Goal: Transaction & Acquisition: Purchase product/service

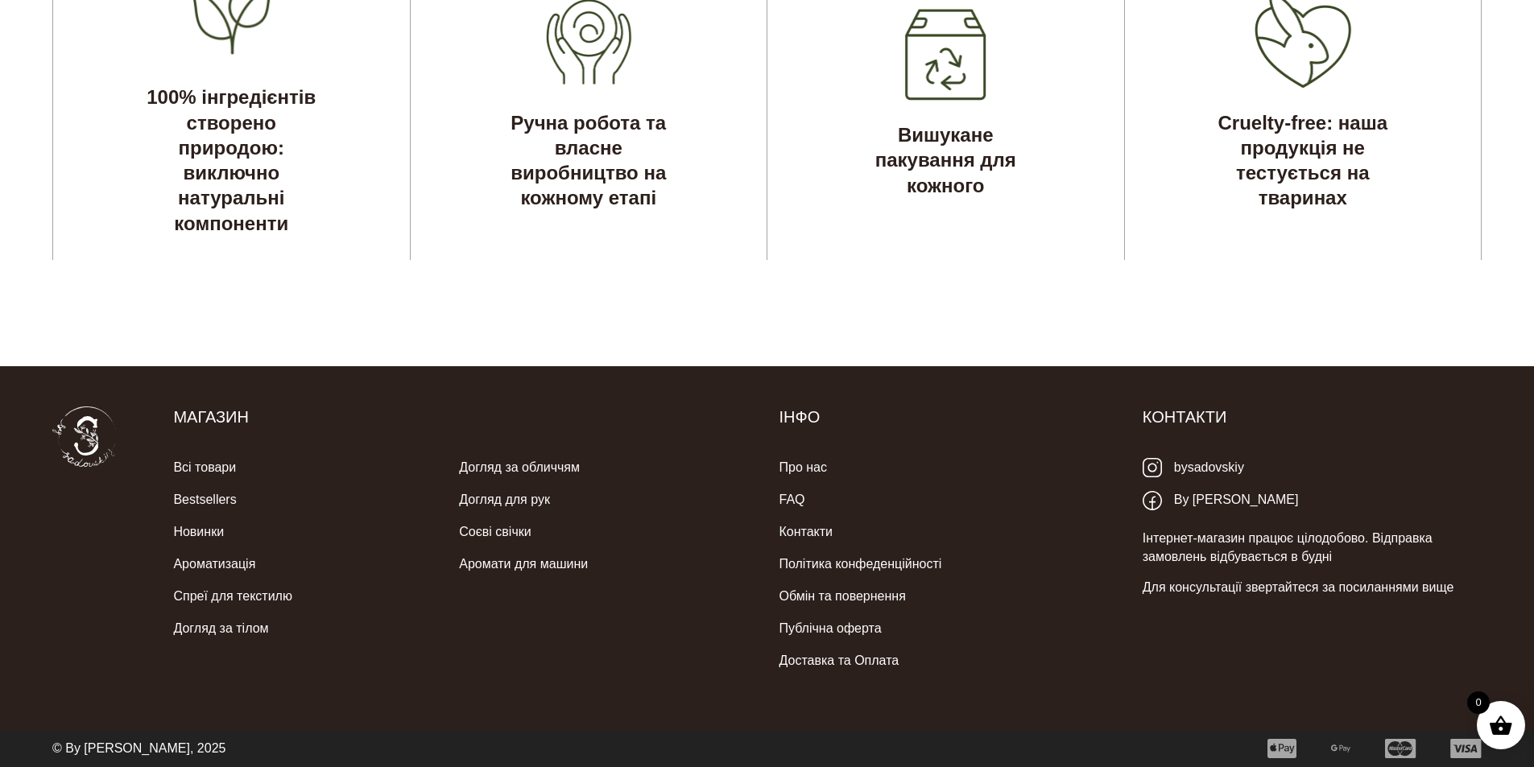
scroll to position [5053, 0]
click at [542, 562] on link "Аромати для машини" at bounding box center [523, 564] width 129 height 32
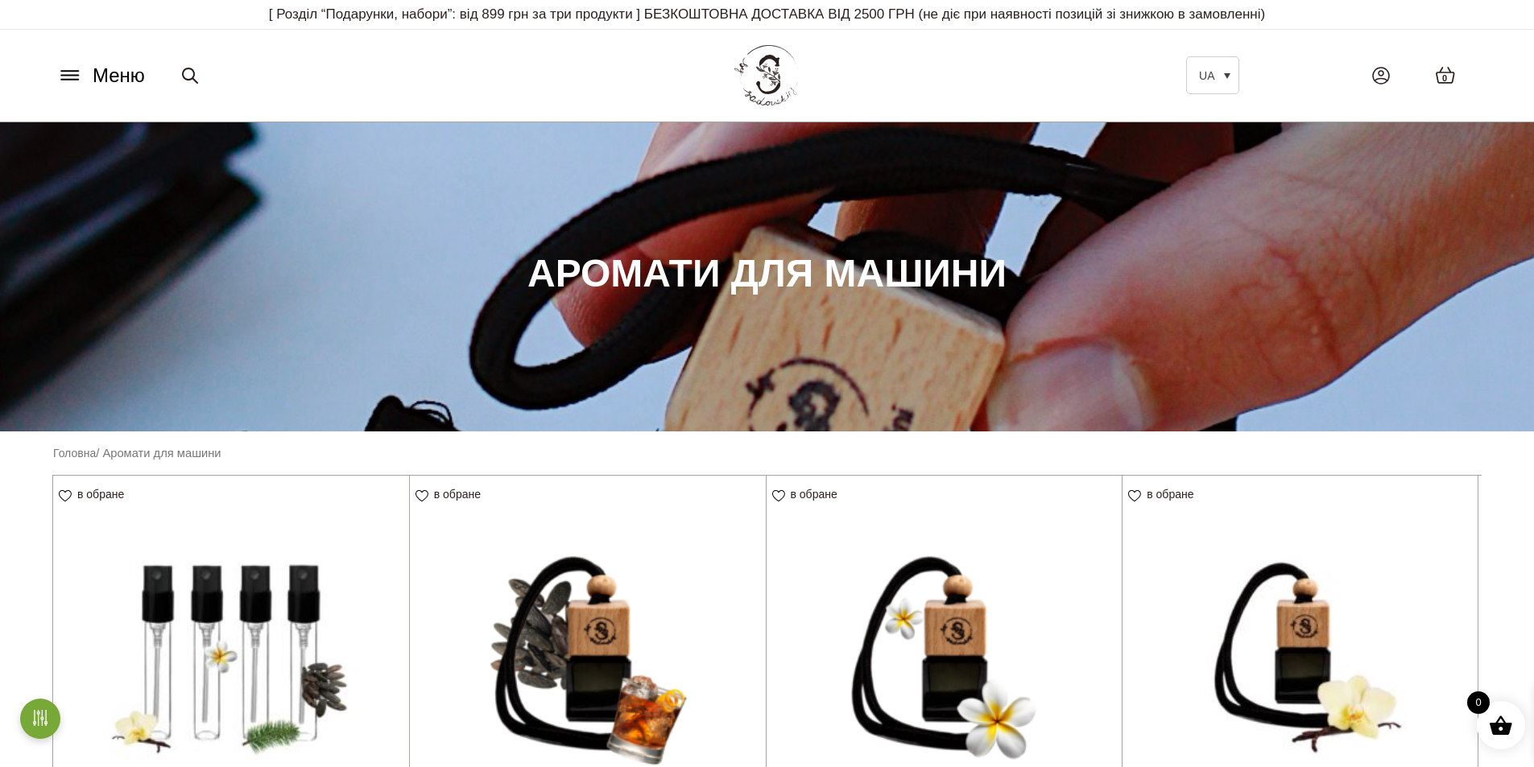
click at [78, 71] on icon at bounding box center [69, 71] width 17 height 0
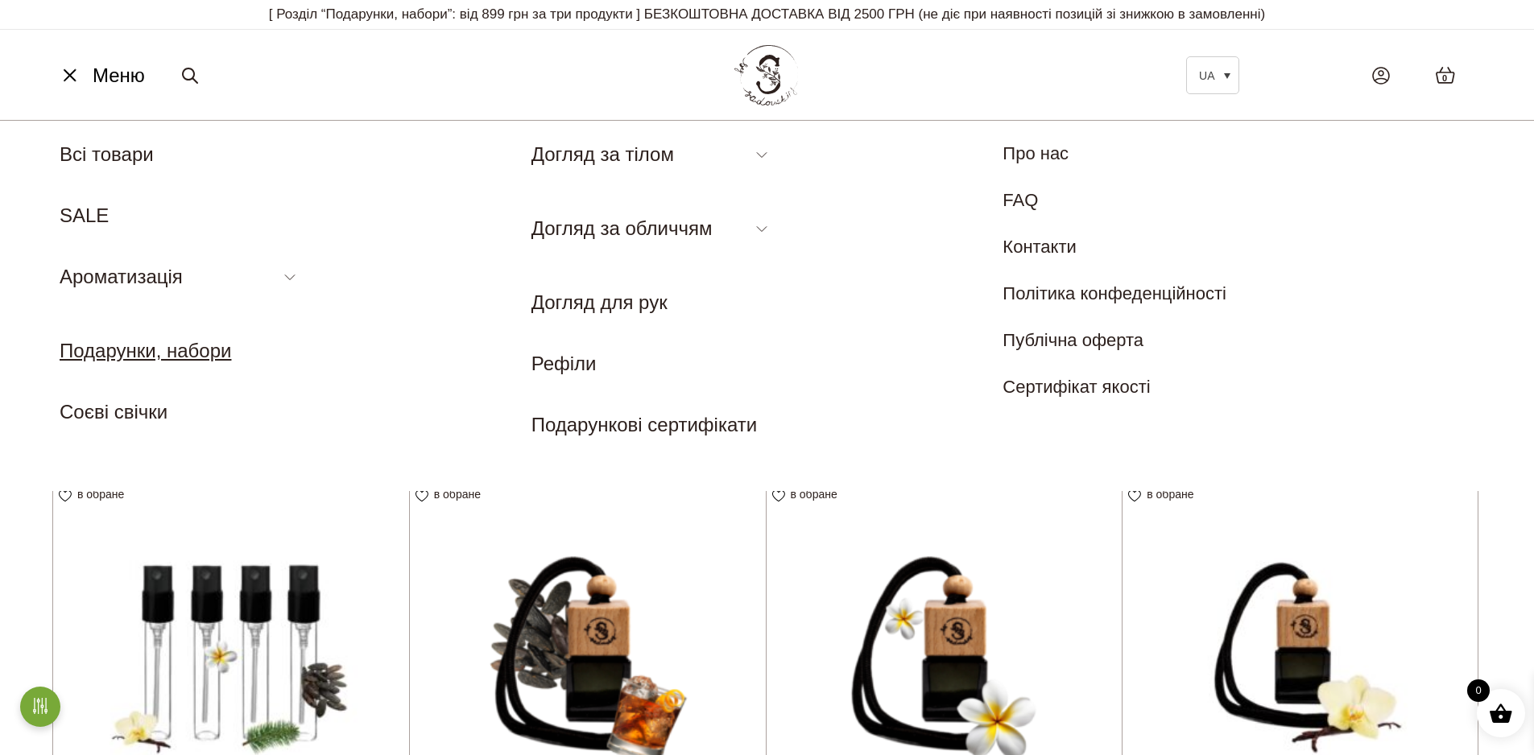
click at [216, 360] on link "Подарунки, набори" at bounding box center [146, 351] width 172 height 22
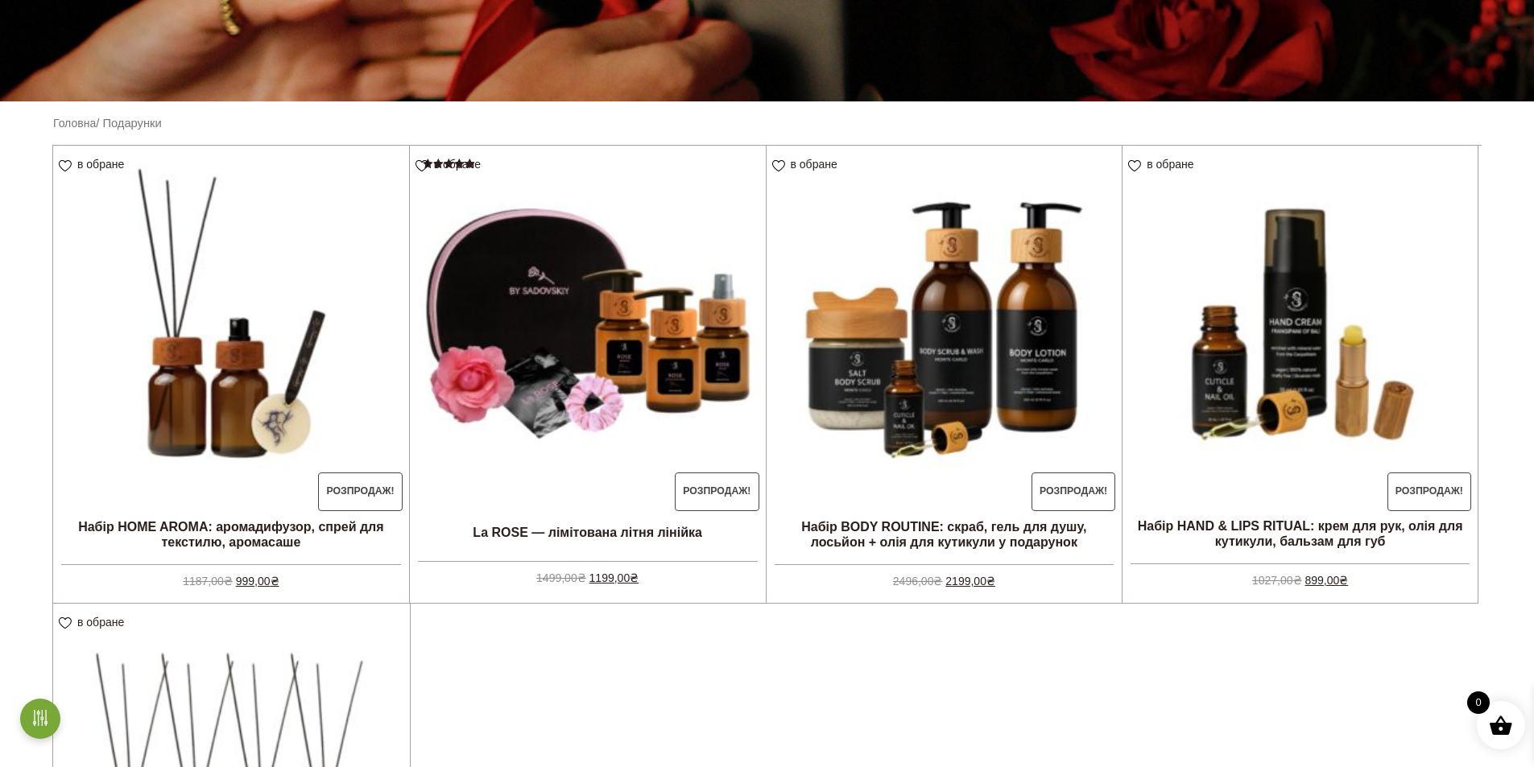
scroll to position [322, 0]
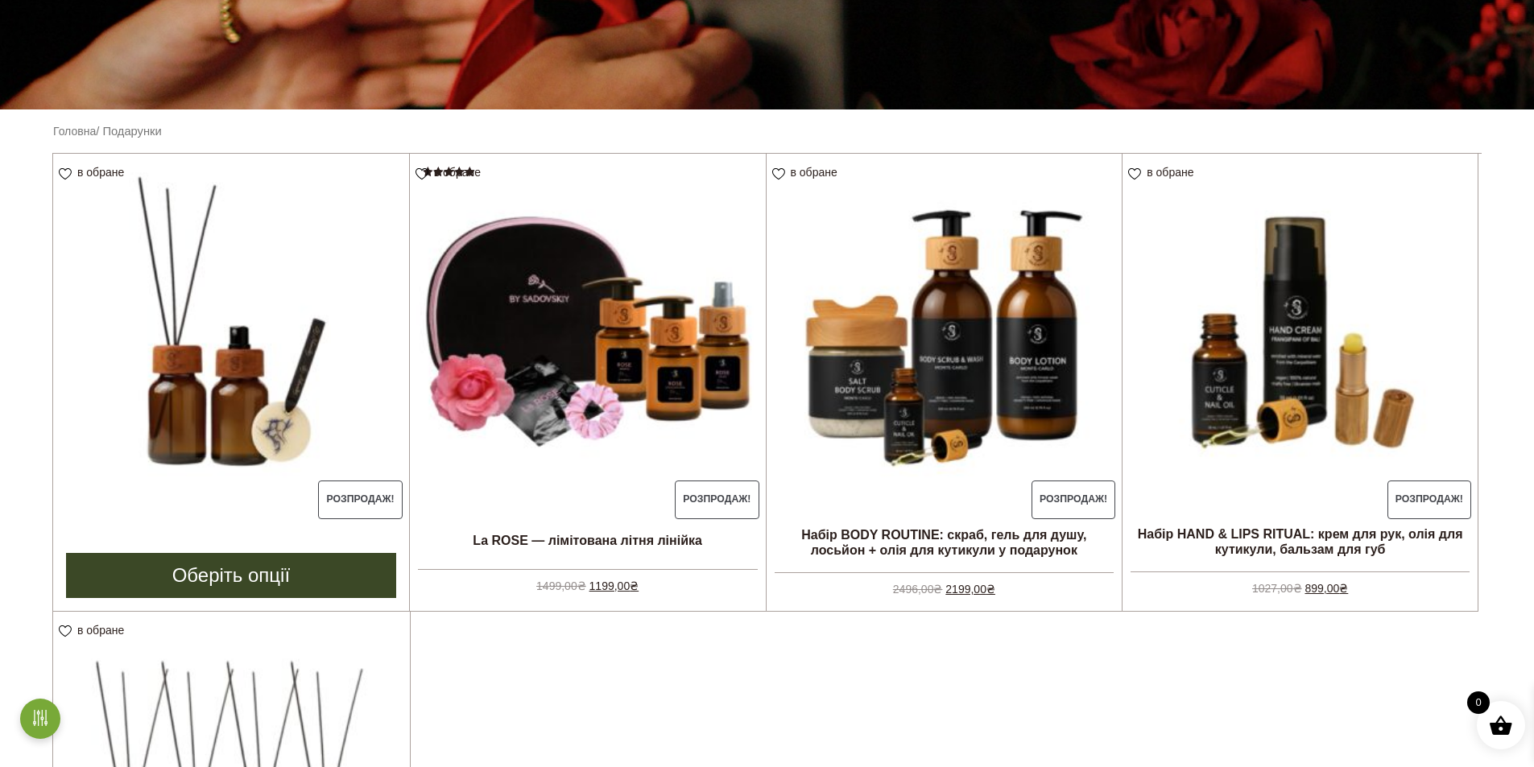
click at [279, 381] on img at bounding box center [231, 332] width 356 height 356
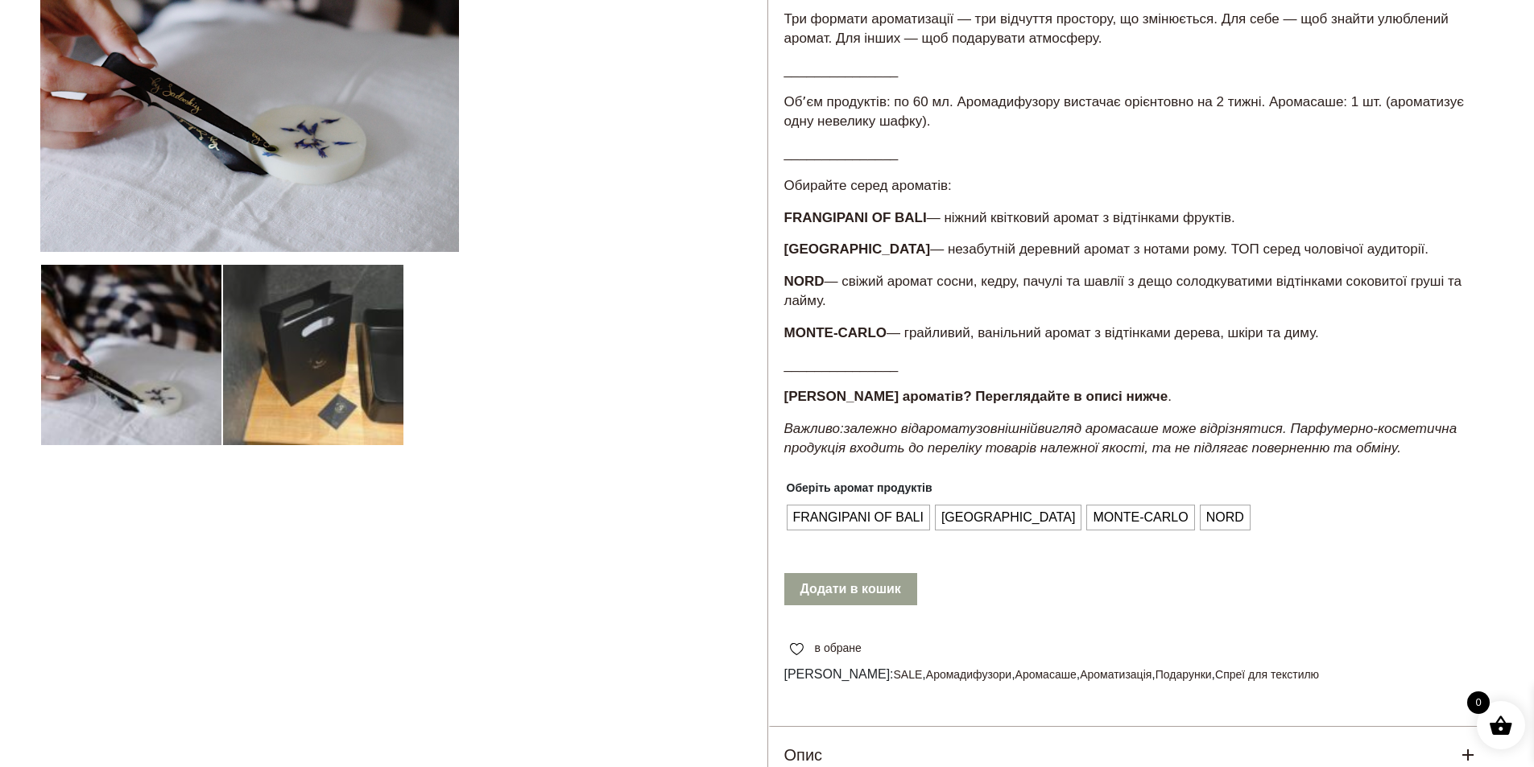
scroll to position [322, 0]
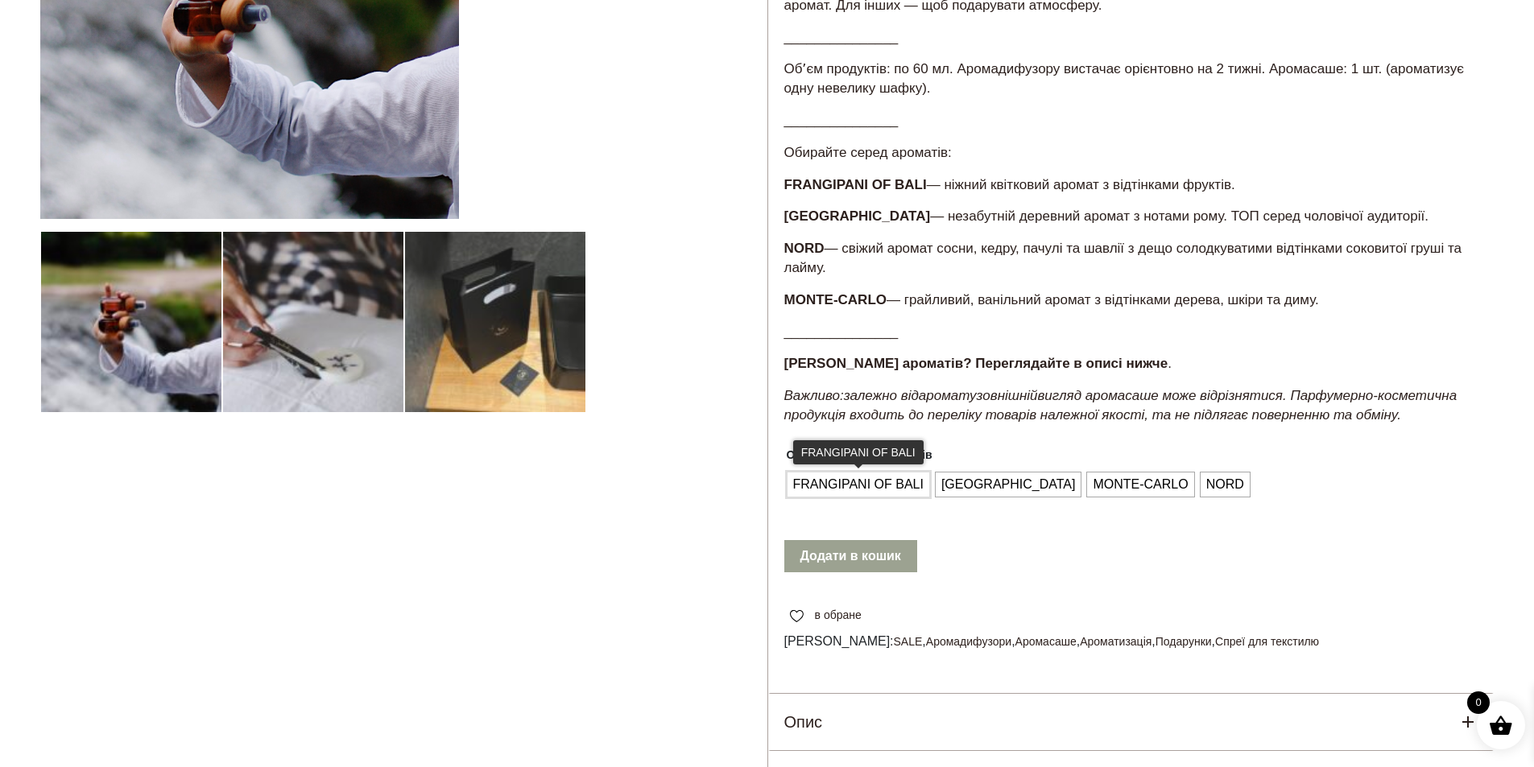
click at [879, 481] on span "FRANGIPANI OF BALI" at bounding box center [858, 485] width 138 height 26
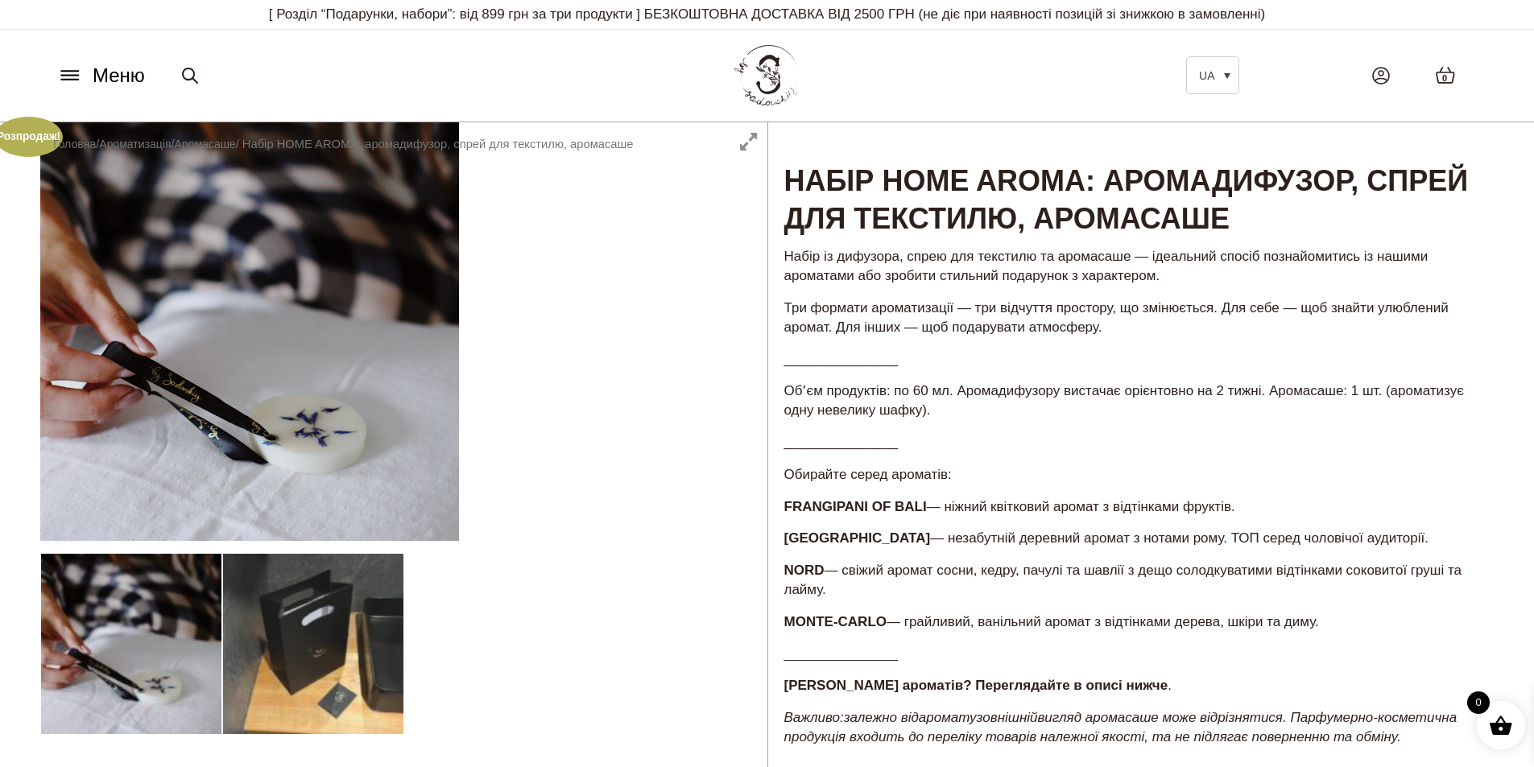
scroll to position [81, 0]
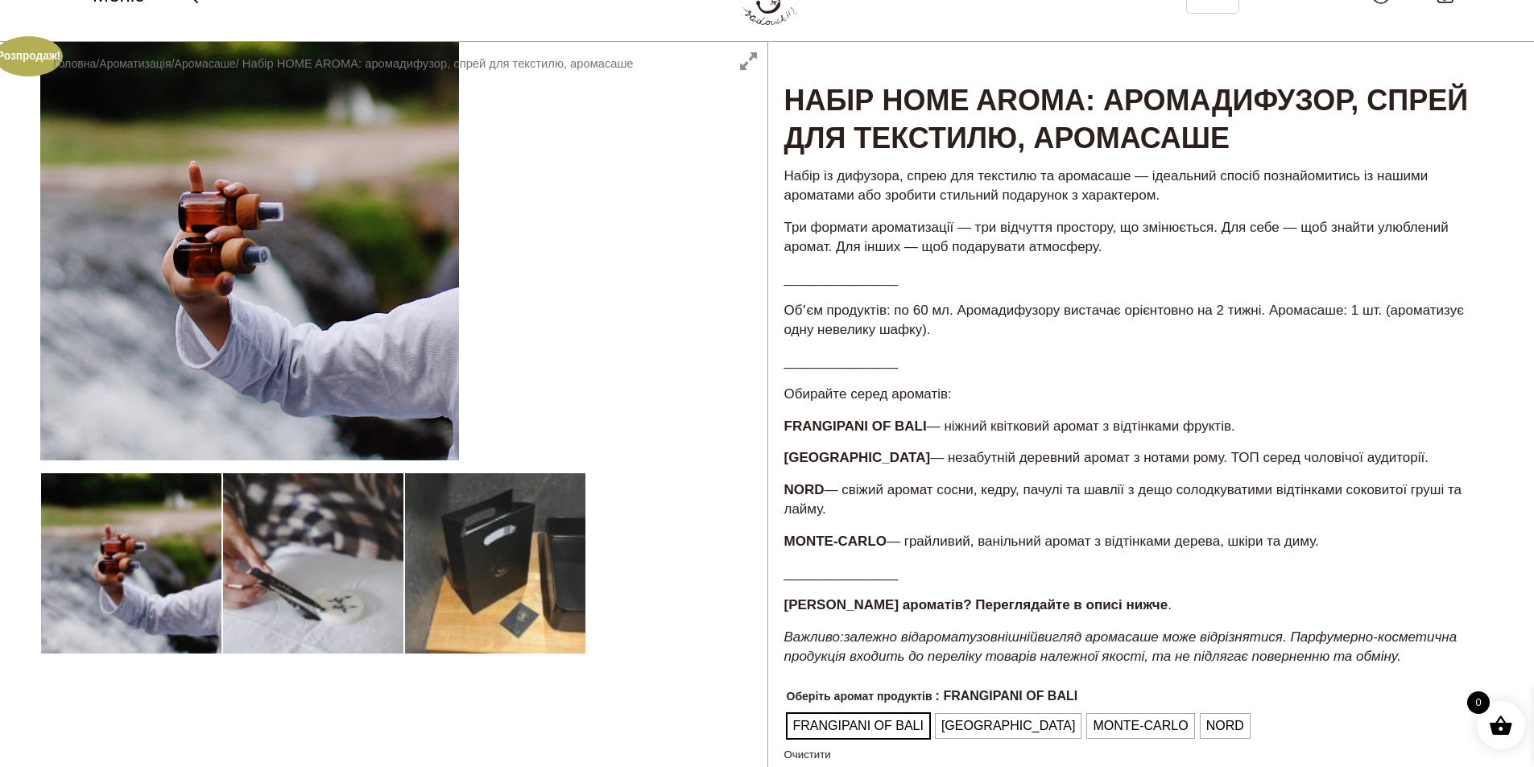
click at [355, 598] on div at bounding box center [403, 579] width 727 height 1075
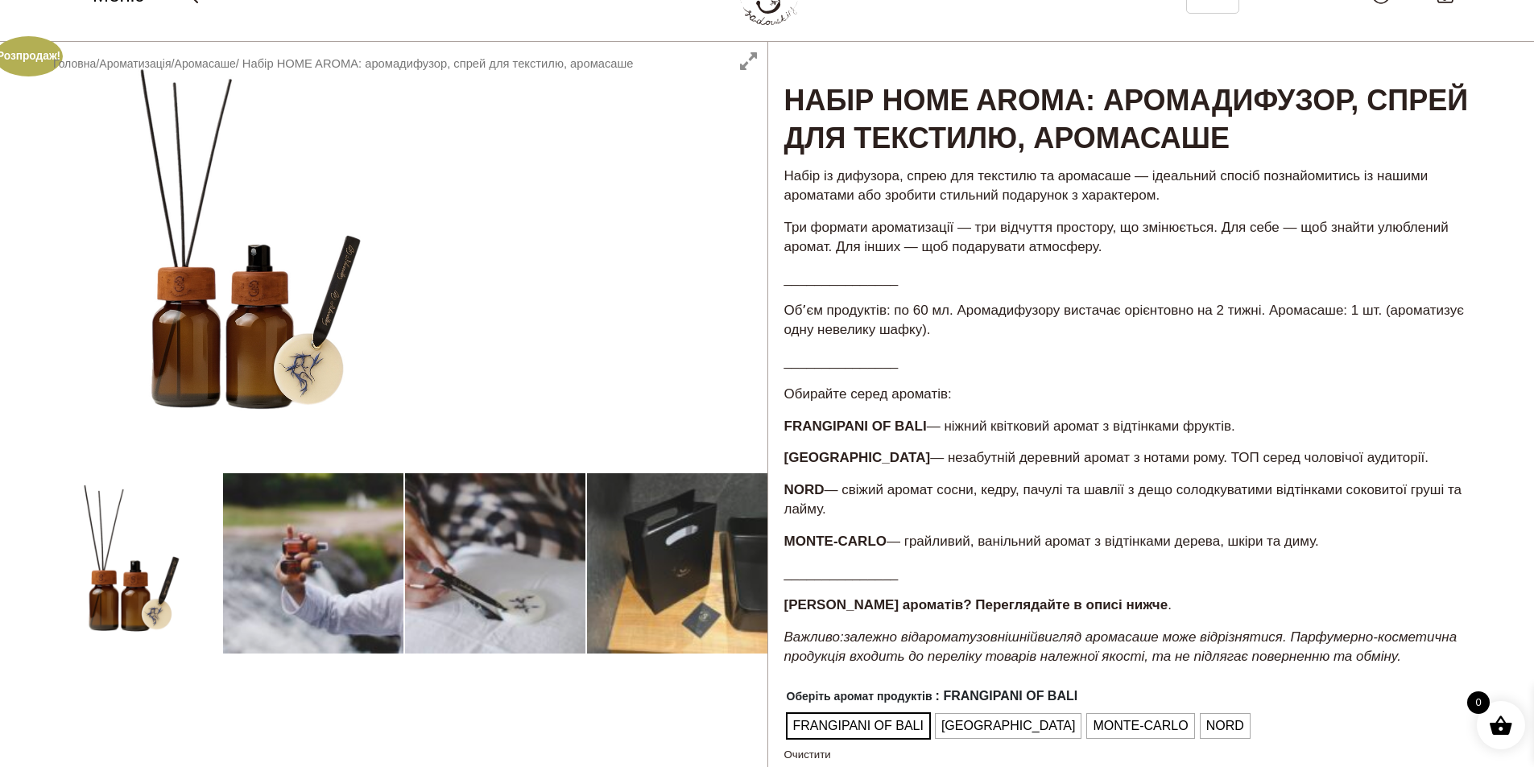
click at [89, 566] on div at bounding box center [403, 579] width 727 height 1075
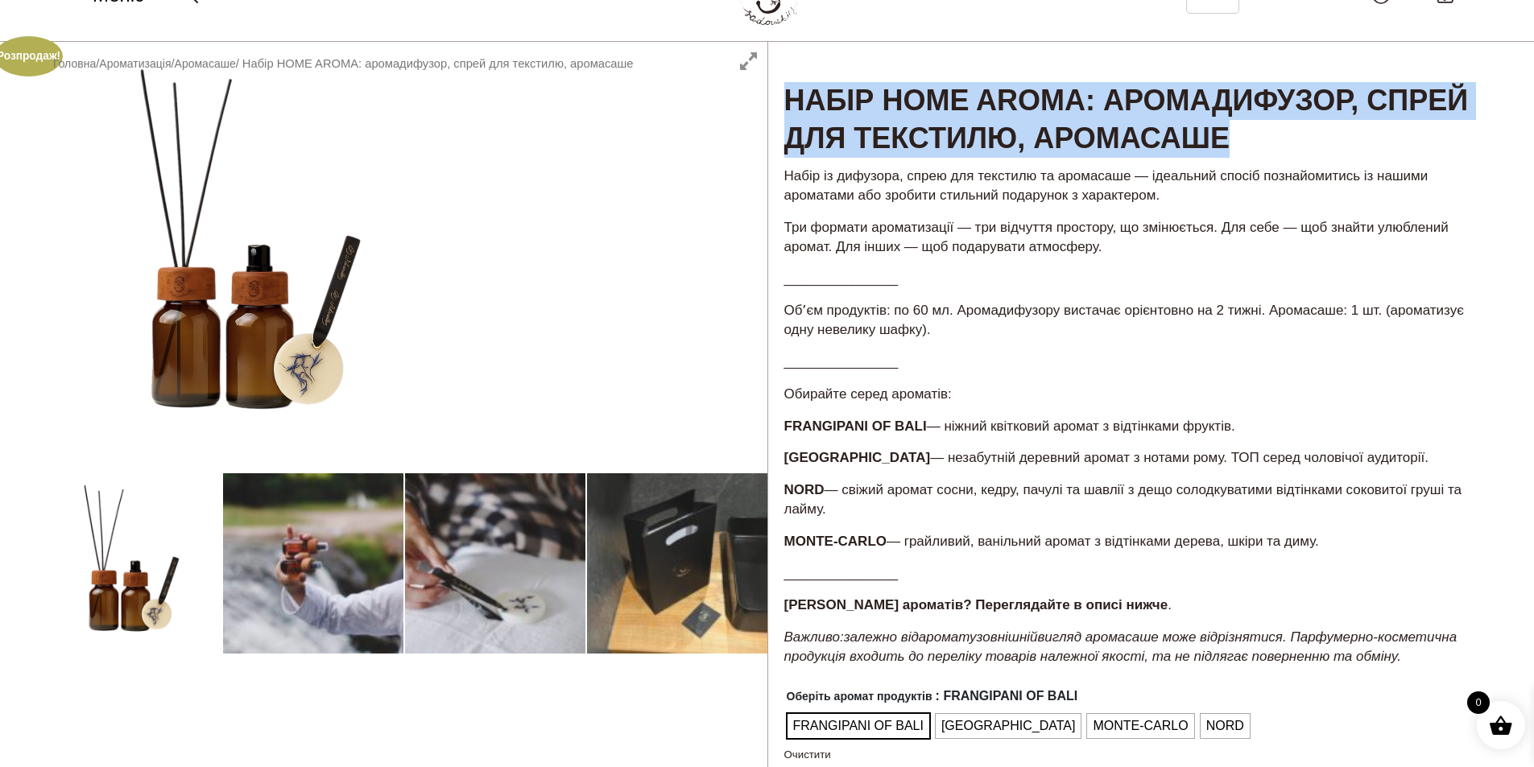
drag, startPoint x: 783, startPoint y: 93, endPoint x: 1456, endPoint y: 146, distance: 675.2
click at [1456, 146] on h1 "Набір HOME AROMA: аромадифузор, спрей для текстилю, аромасаше" at bounding box center [1131, 101] width 726 height 118
copy h1 "Набір HOME AROMA: аромадифузор, спрей для текстилю, аромасаше"
